Goal: Information Seeking & Learning: Learn about a topic

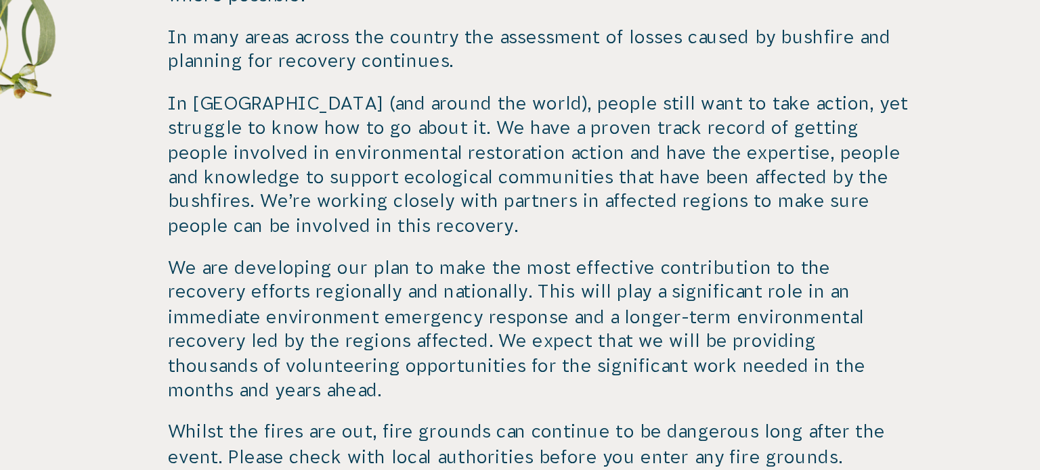
scroll to position [460, 0]
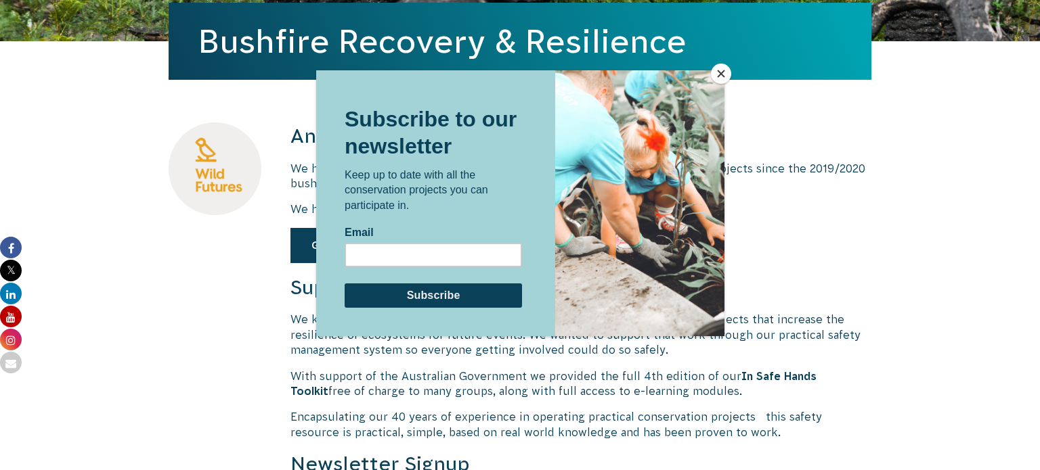
scroll to position [374, 0]
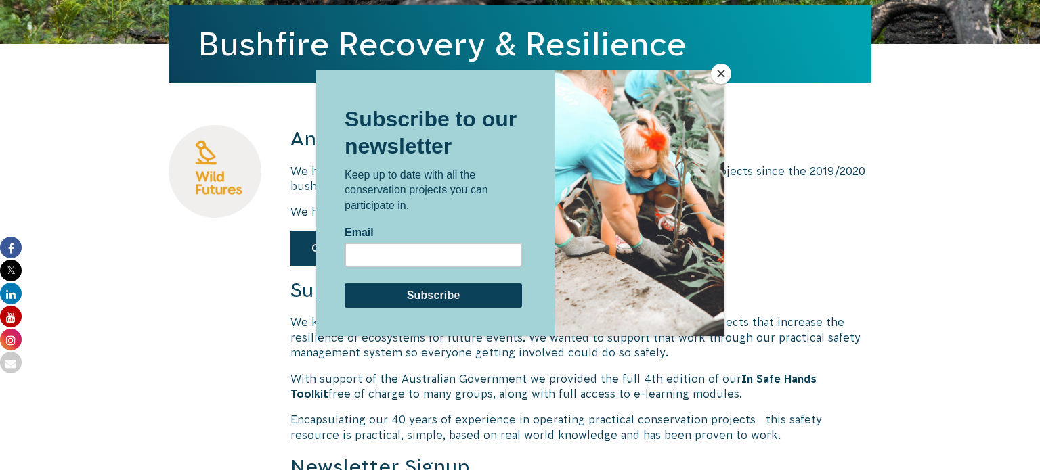
click at [717, 81] on button "Close" at bounding box center [721, 74] width 20 height 20
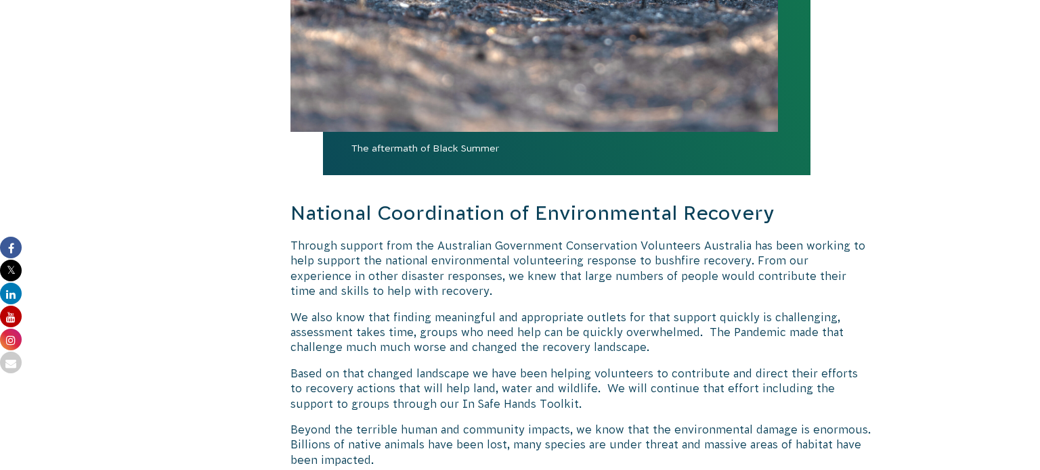
scroll to position [1156, 0]
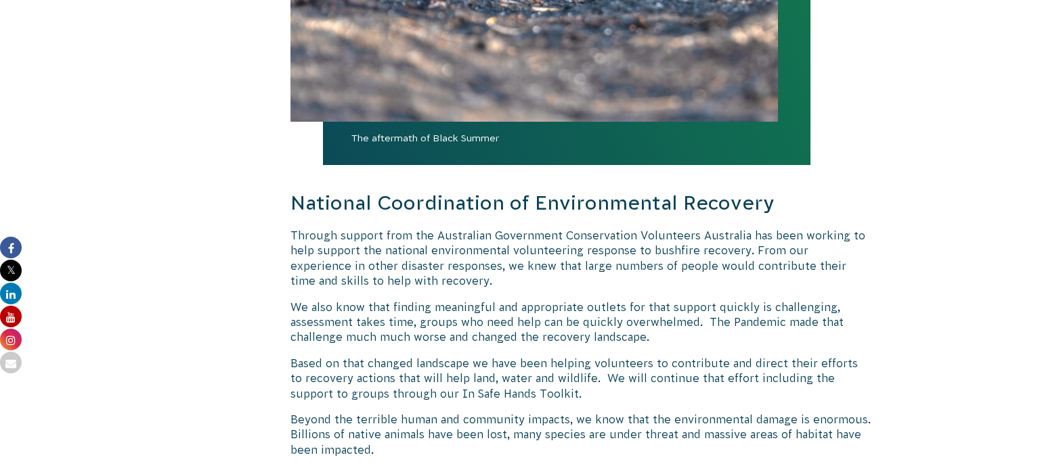
click at [491, 190] on h3 "National Coordination of Environmental Recovery" at bounding box center [580, 204] width 581 height 28
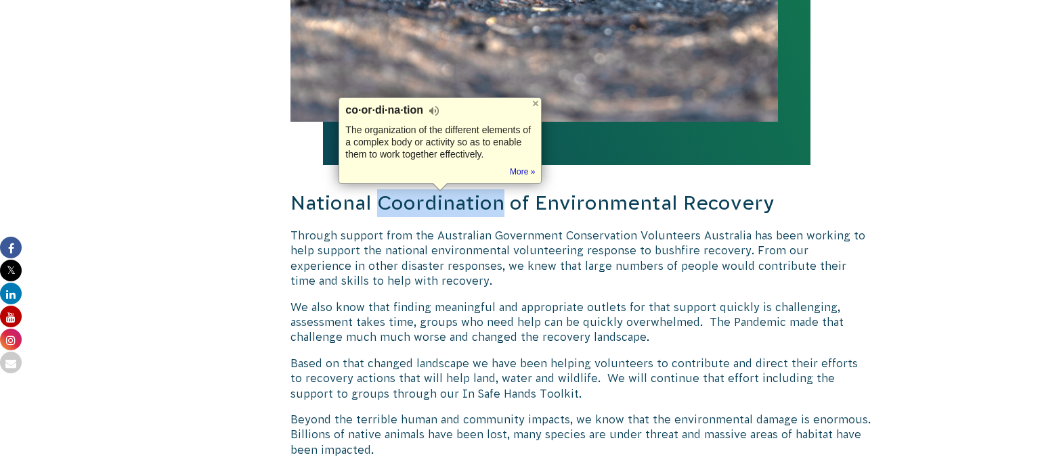
click at [491, 190] on h3 "National Coordination of Environmental Recovery" at bounding box center [580, 204] width 581 height 28
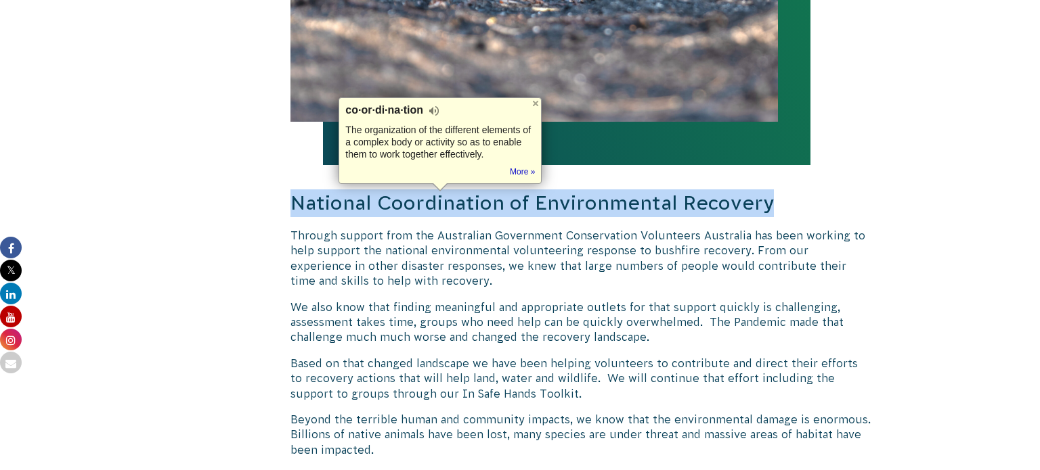
click at [491, 190] on h3 "National Coordination of Environmental Recovery" at bounding box center [580, 204] width 581 height 28
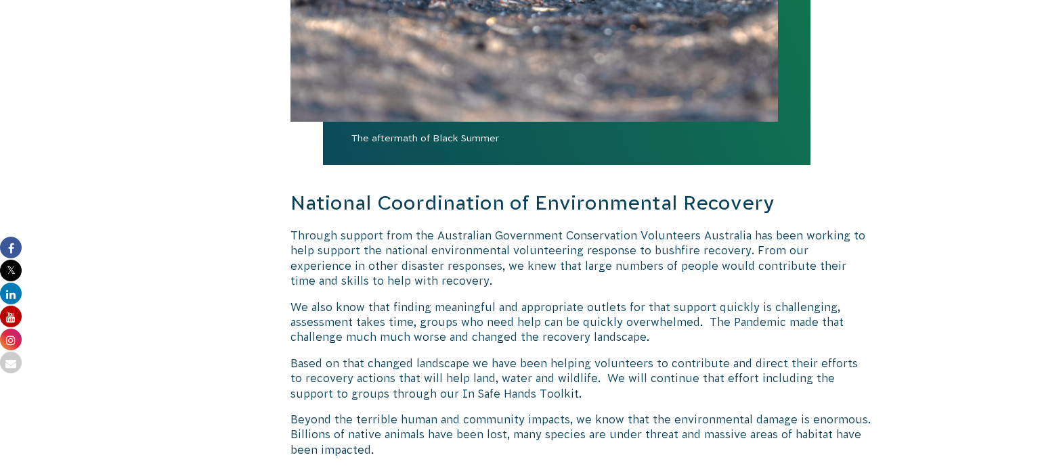
click at [840, 185] on div "Anyone can help We have been supporting bushfire recovery across the country wi…" at bounding box center [580, 314] width 581 height 1942
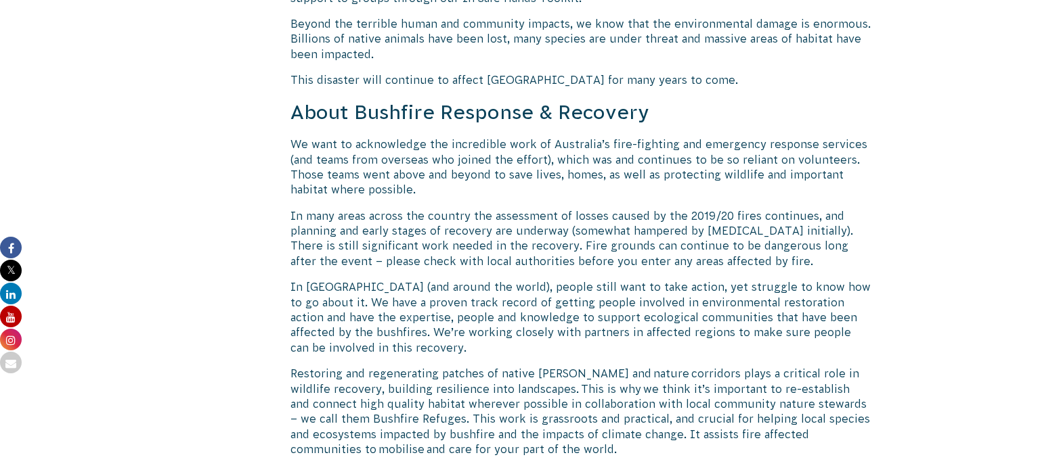
scroll to position [1555, 0]
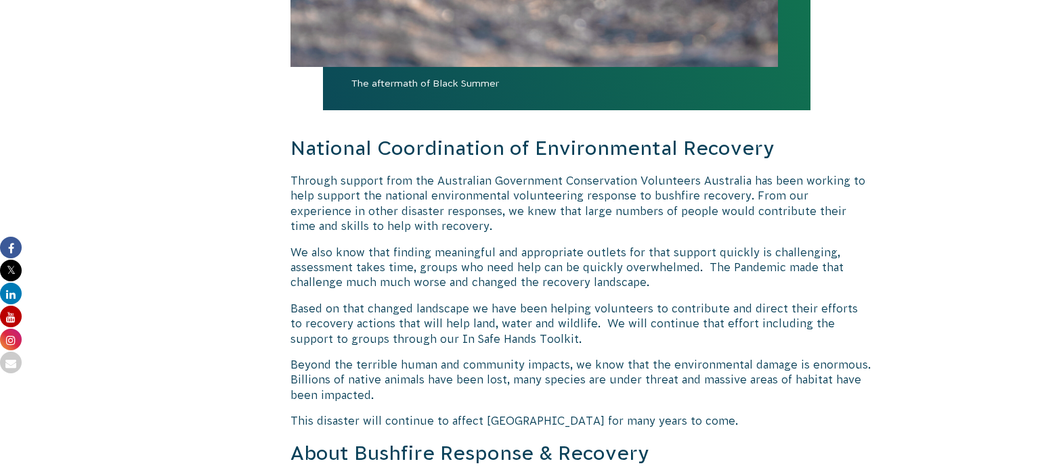
scroll to position [1213, 0]
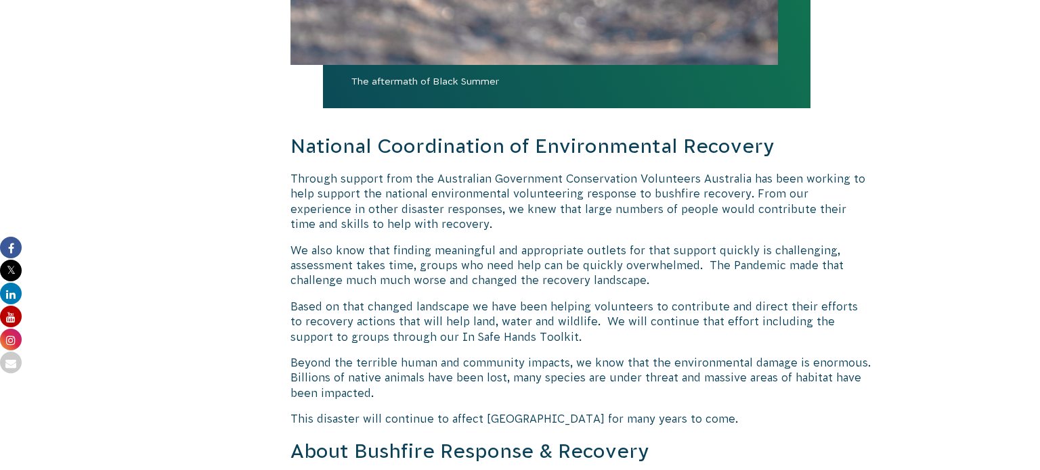
click at [895, 215] on div "Anyone can help We have been supporting bushfire recovery across the country wi…" at bounding box center [520, 336] width 754 height 2263
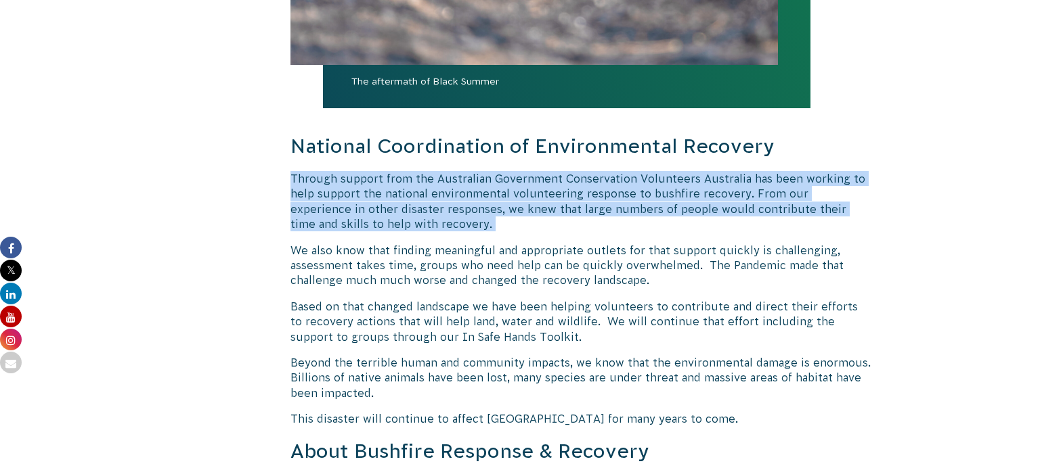
click at [895, 215] on div "Anyone can help We have been supporting bushfire recovery across the country wi…" at bounding box center [520, 336] width 754 height 2263
